Goal: Navigation & Orientation: Find specific page/section

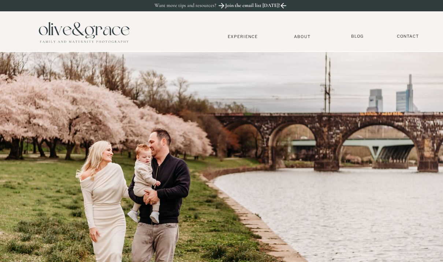
click at [249, 34] on nav "Experience" at bounding box center [243, 36] width 48 height 5
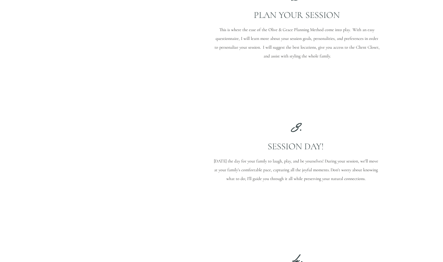
scroll to position [799, 0]
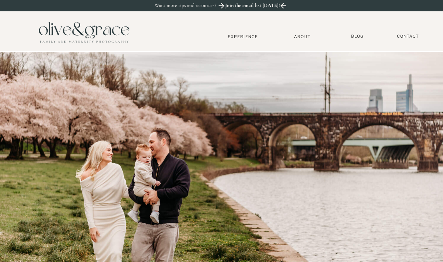
click at [250, 36] on nav "Experience" at bounding box center [243, 36] width 48 height 5
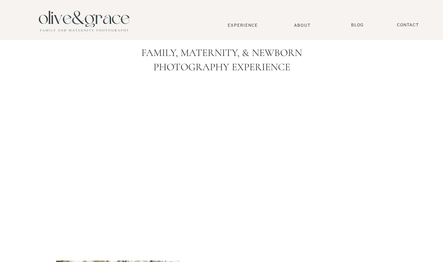
click at [301, 23] on nav "About" at bounding box center [302, 25] width 22 height 5
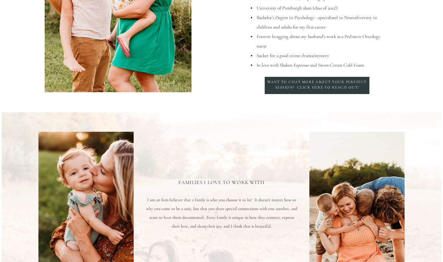
scroll to position [159, 0]
